Goal: Task Accomplishment & Management: Use online tool/utility

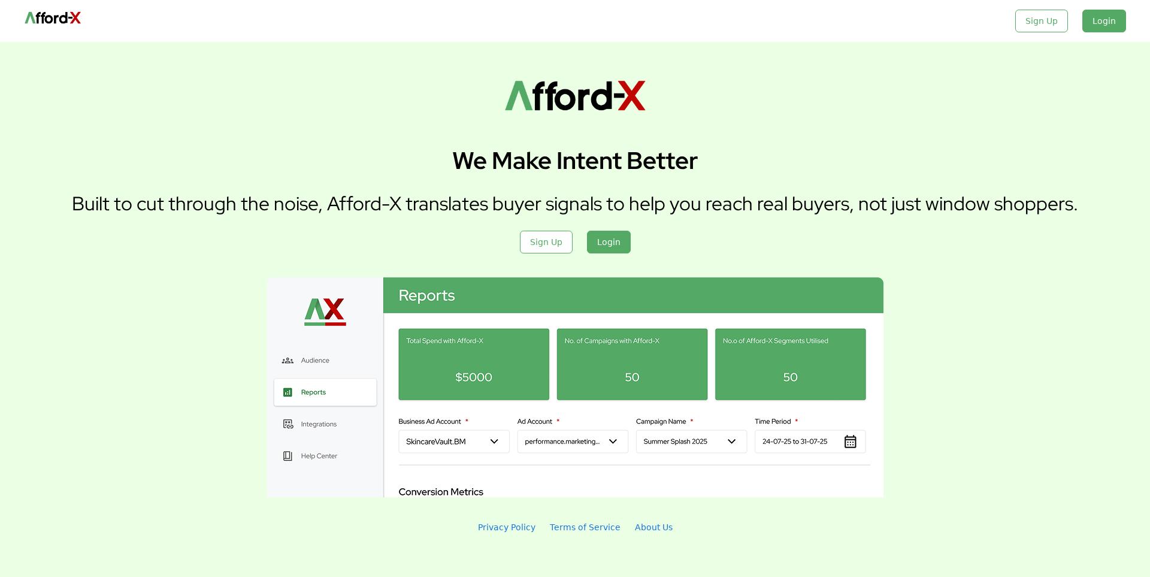
click at [1108, 29] on div "Login" at bounding box center [1105, 21] width 44 height 23
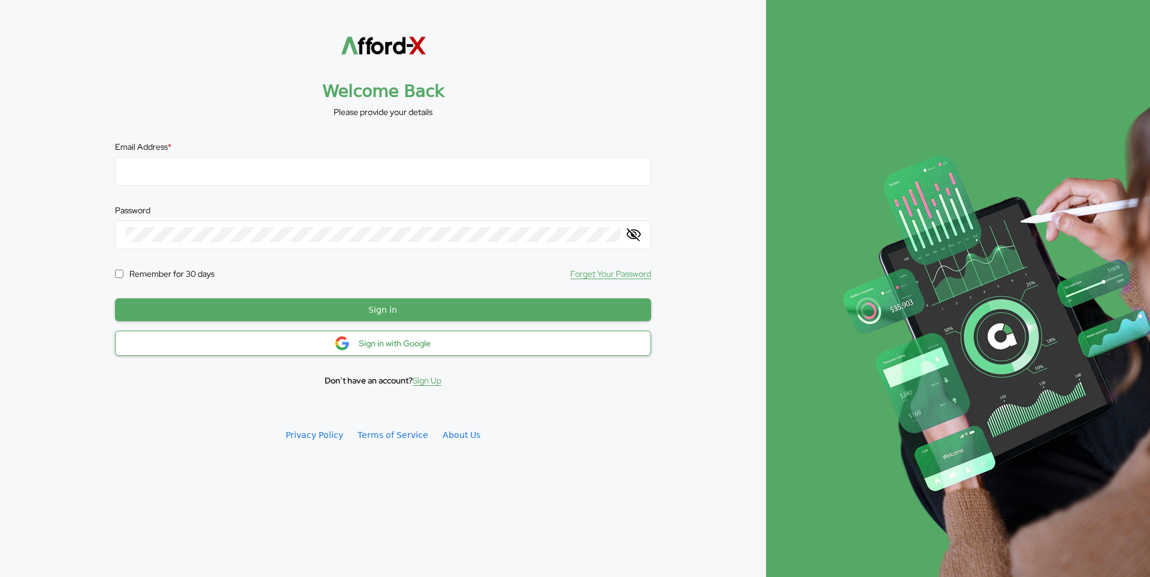
click at [413, 346] on div "Sign in with Google" at bounding box center [395, 343] width 72 height 11
click at [399, 344] on div "Sign in with Google" at bounding box center [395, 343] width 72 height 11
click at [428, 385] on span "Sign Up" at bounding box center [427, 380] width 29 height 11
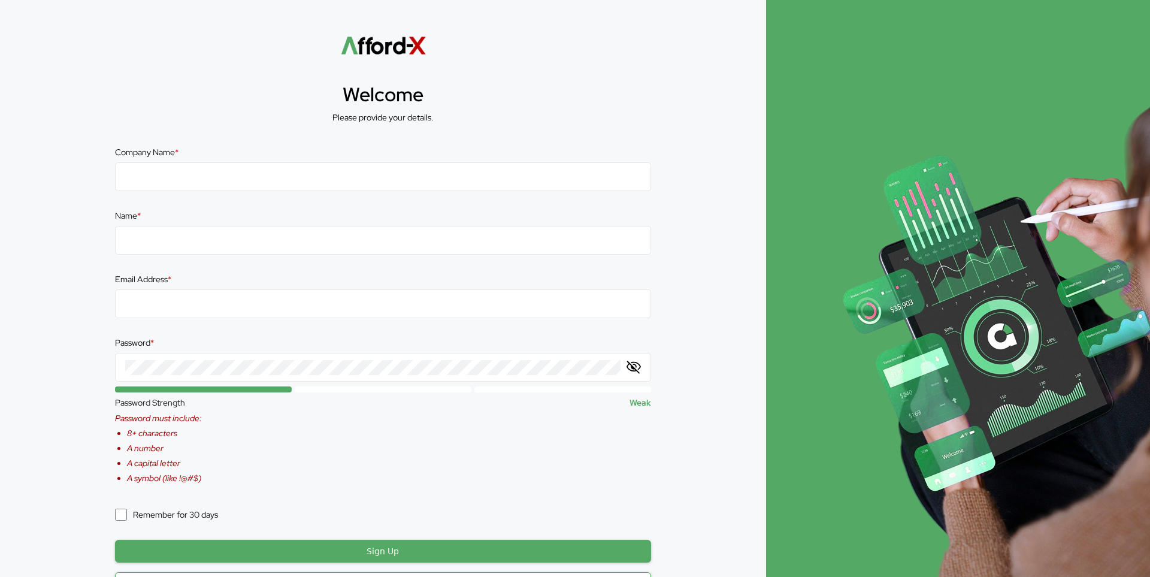
scroll to position [122, 0]
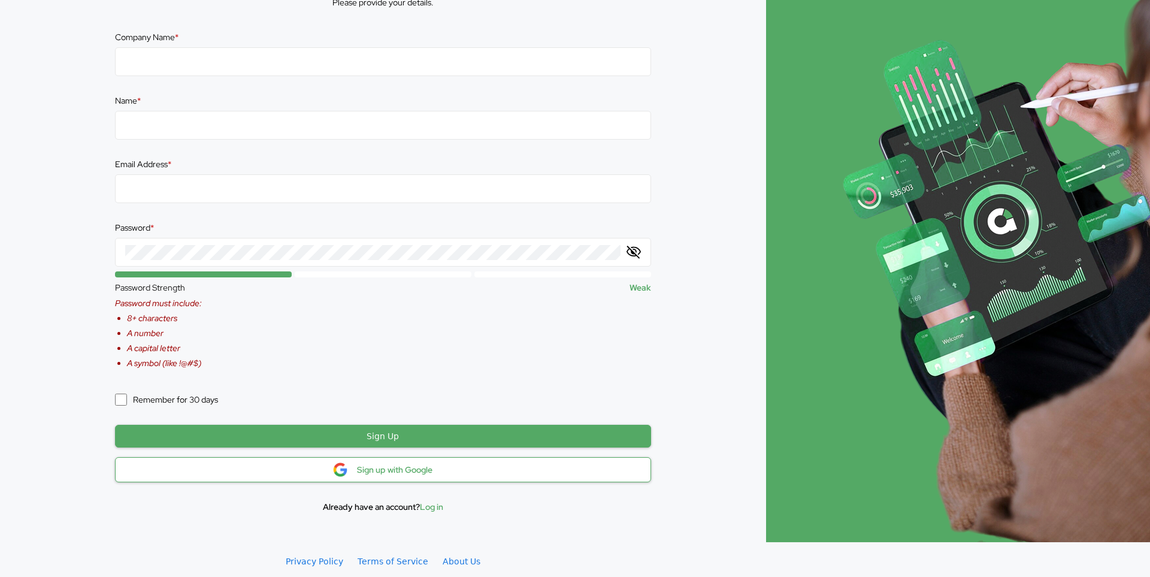
click at [399, 472] on div "Sign up with Google" at bounding box center [394, 469] width 75 height 11
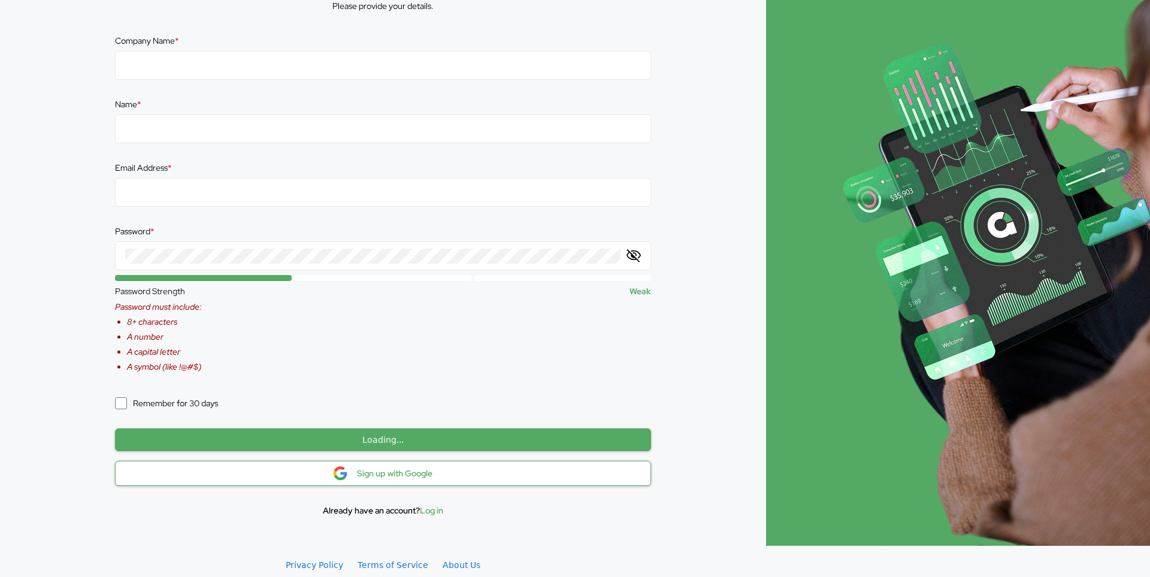
scroll to position [122, 0]
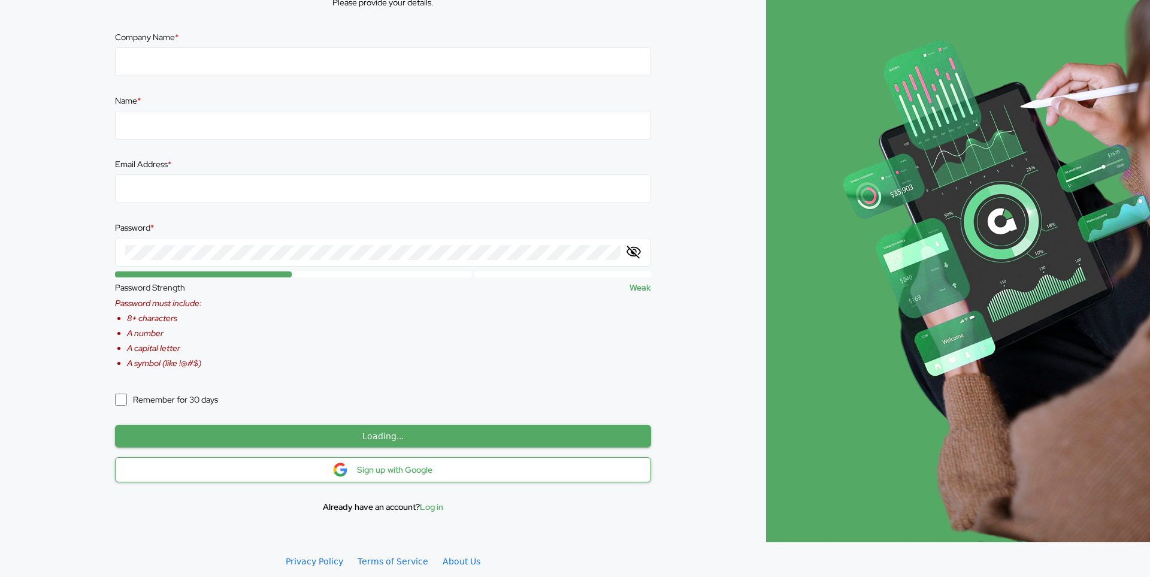
click at [324, 476] on div "Sign up with Google" at bounding box center [383, 469] width 536 height 25
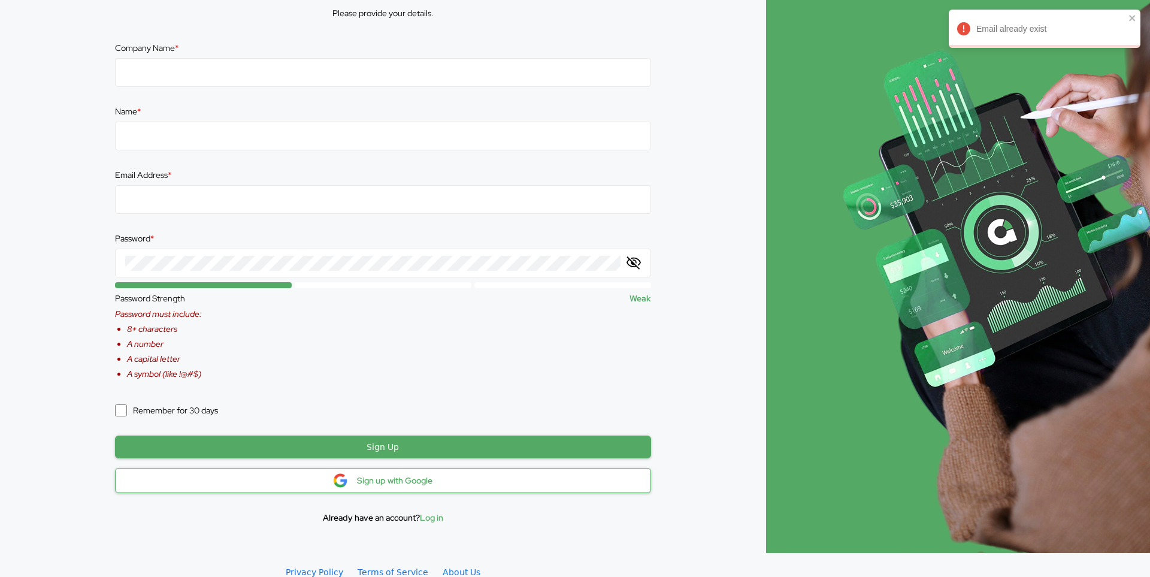
scroll to position [122, 0]
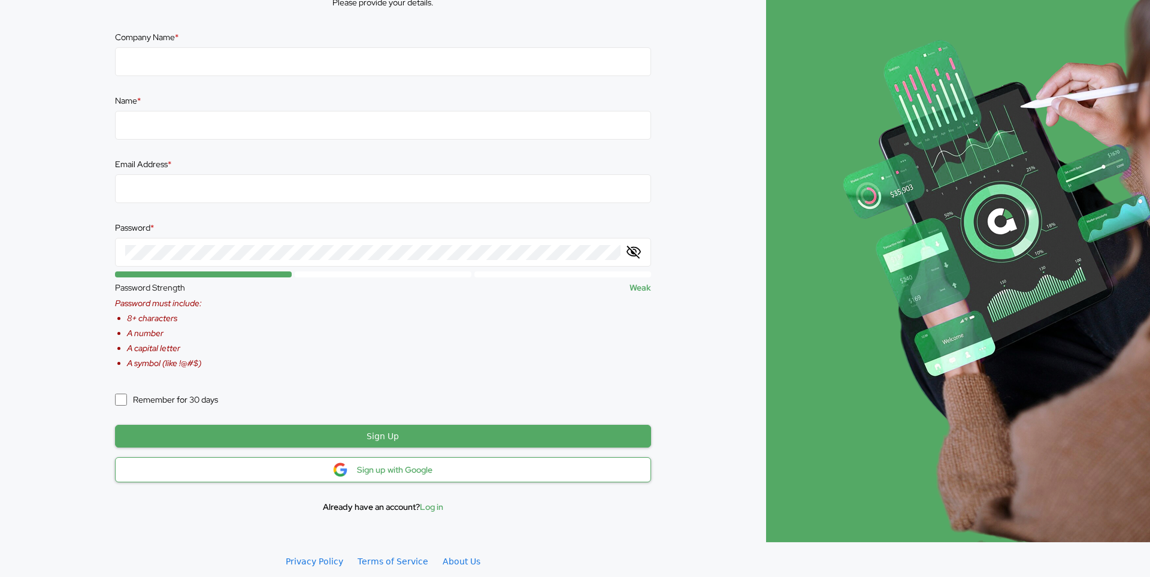
click at [439, 510] on span "Log in" at bounding box center [431, 506] width 23 height 11
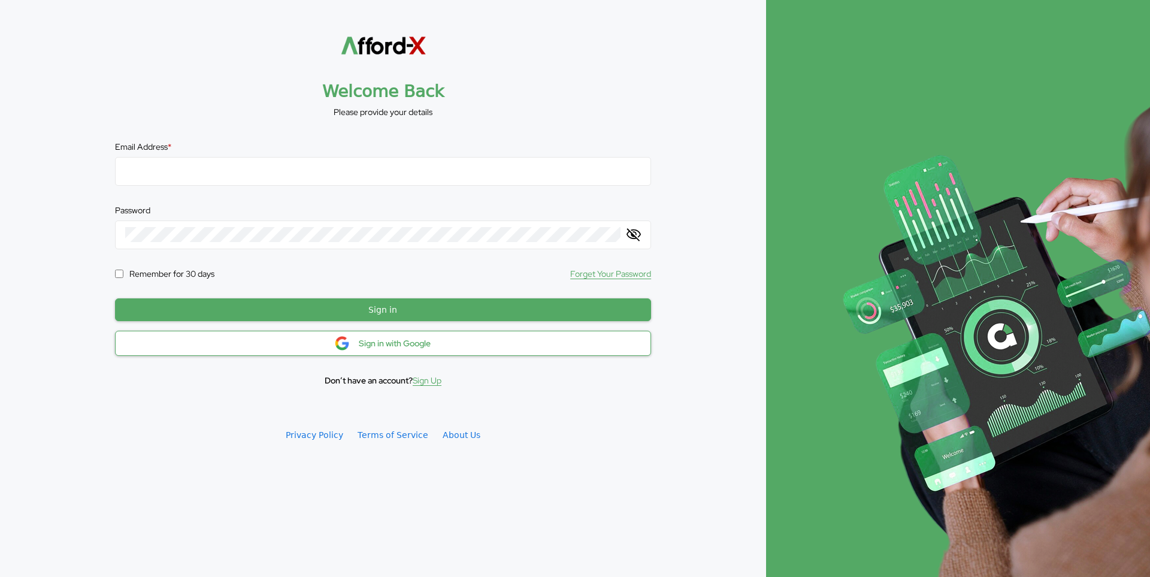
click at [395, 347] on div "Sign in with Google" at bounding box center [395, 343] width 72 height 11
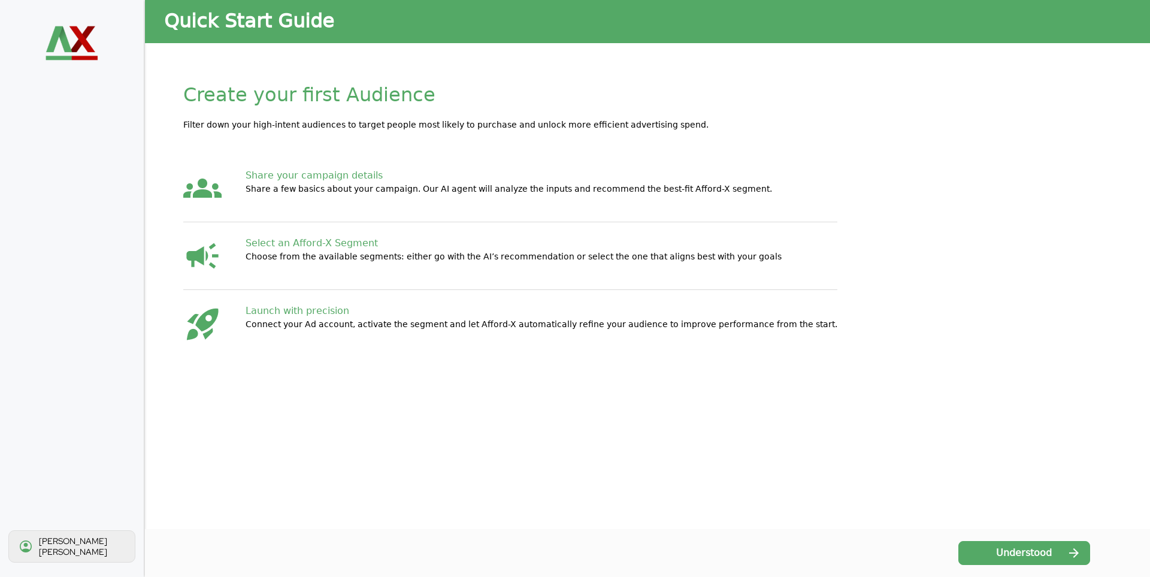
click at [997, 549] on span "Understood" at bounding box center [1024, 553] width 56 height 14
